Goal: Information Seeking & Learning: Learn about a topic

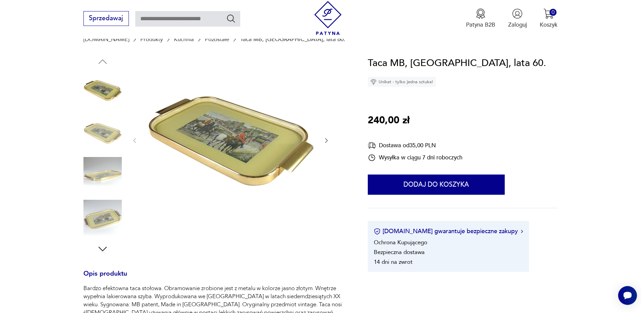
click at [327, 141] on icon "button" at bounding box center [326, 140] width 7 height 7
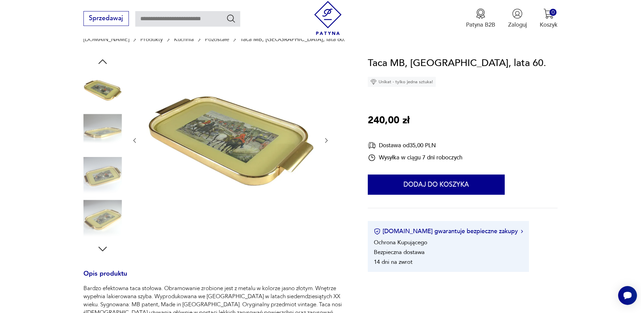
click at [327, 141] on icon "button" at bounding box center [326, 140] width 7 height 7
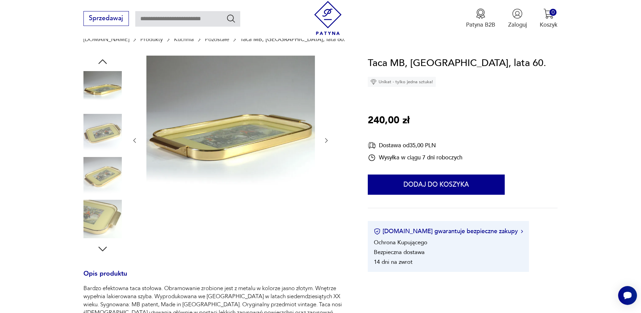
click at [327, 141] on icon "button" at bounding box center [326, 140] width 7 height 7
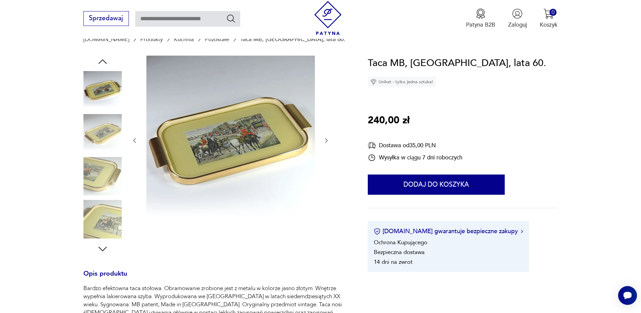
click at [327, 141] on icon "button" at bounding box center [326, 140] width 7 height 7
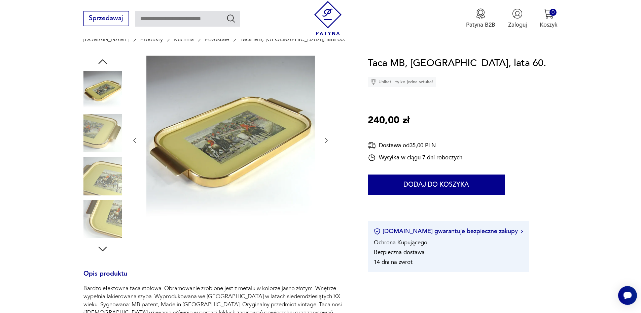
click at [327, 141] on icon "button" at bounding box center [326, 140] width 7 height 7
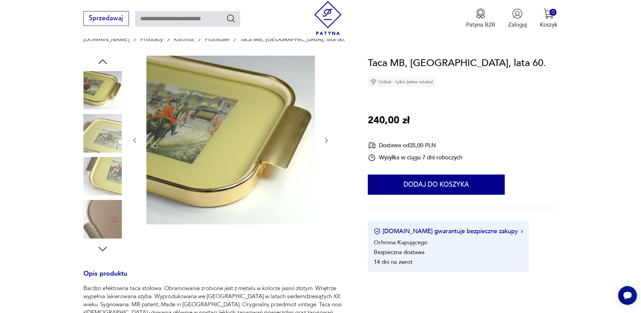
click at [327, 141] on icon "button" at bounding box center [326, 140] width 7 height 7
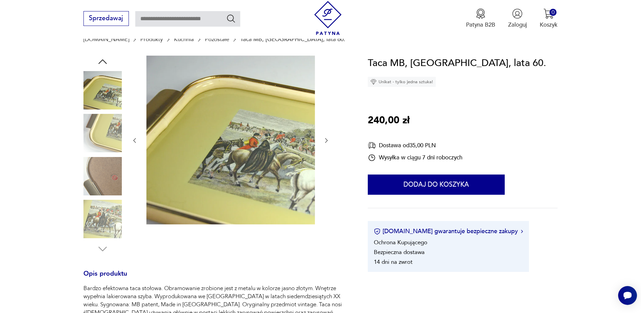
click at [327, 141] on icon "button" at bounding box center [326, 140] width 7 height 7
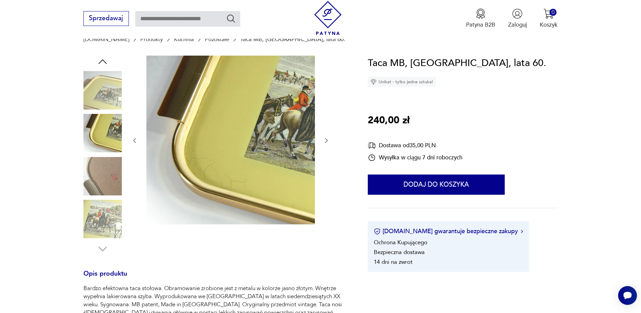
click at [327, 141] on icon "button" at bounding box center [326, 140] width 7 height 7
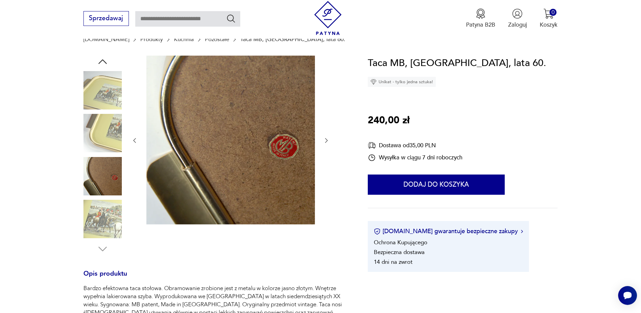
click at [327, 141] on icon "button" at bounding box center [326, 140] width 7 height 7
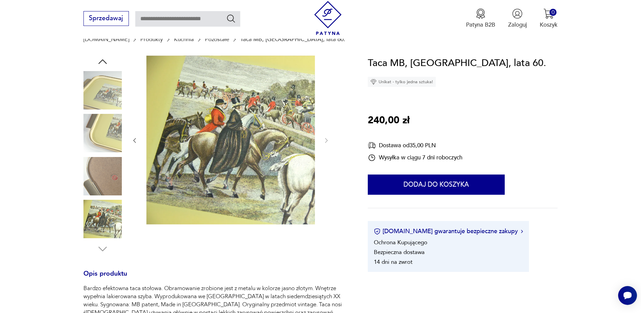
click at [135, 141] on icon "button" at bounding box center [134, 140] width 7 height 7
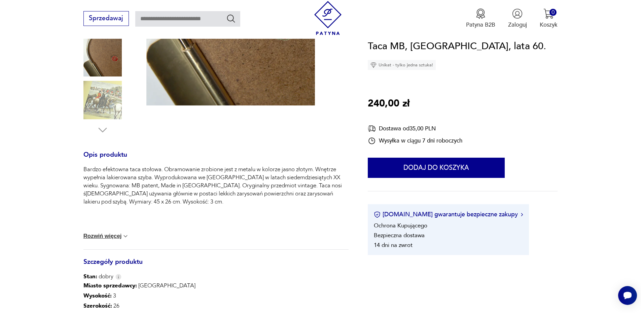
scroll to position [202, 0]
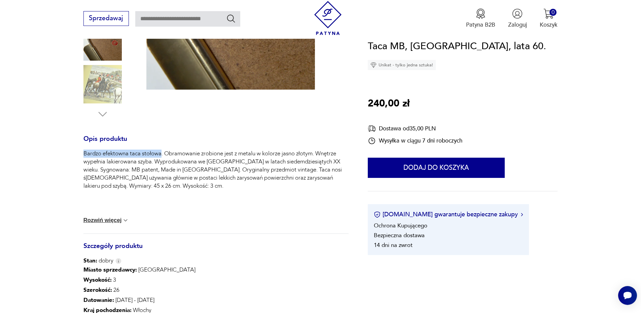
drag, startPoint x: 84, startPoint y: 155, endPoint x: 161, endPoint y: 157, distance: 77.1
click at [161, 157] on p "Bardzo efektowna taca stołowa. Obramowanie zrobione jest z metalu w kolorze jas…" at bounding box center [216, 170] width 265 height 40
copy p "Bardzo efektowna taca stołowa"
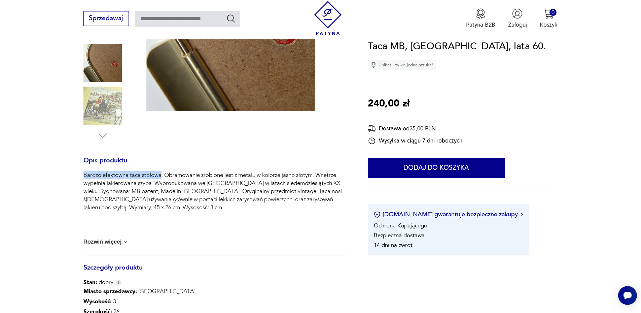
scroll to position [168, 0]
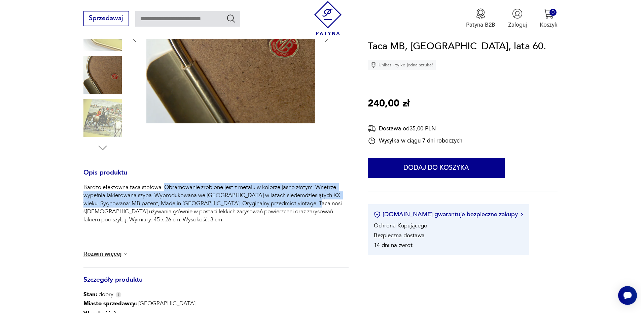
drag, startPoint x: 165, startPoint y: 188, endPoint x: 313, endPoint y: 201, distance: 148.8
click at [313, 201] on p "Bardzo efektowna taca stołowa. Obramowanie zrobione jest z metalu w kolorze jas…" at bounding box center [216, 203] width 265 height 40
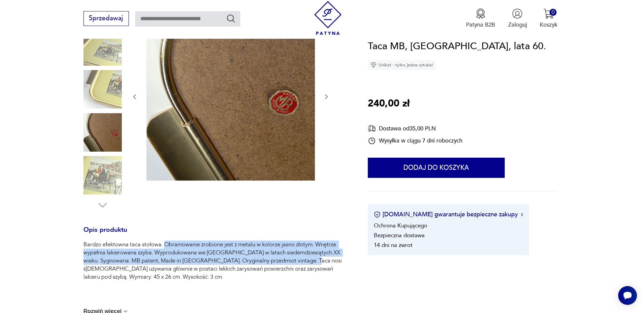
scroll to position [67, 0]
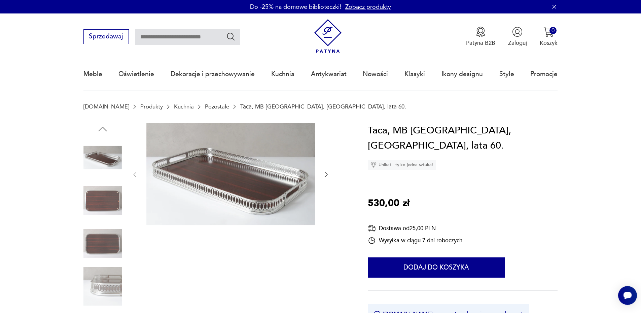
scroll to position [34, 0]
